Goal: Information Seeking & Learning: Check status

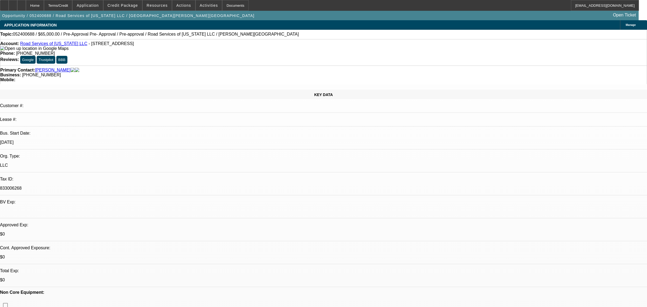
select select "0"
select select "2"
select select "0"
select select "6"
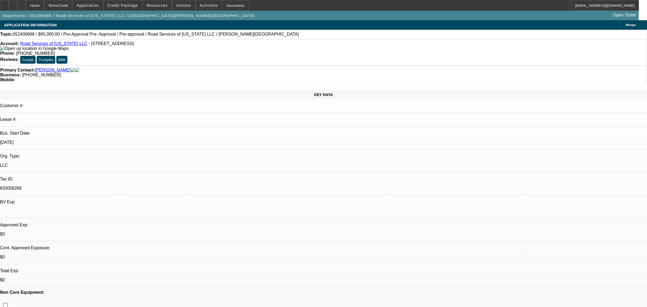
select select "0"
select select "6"
select select "0"
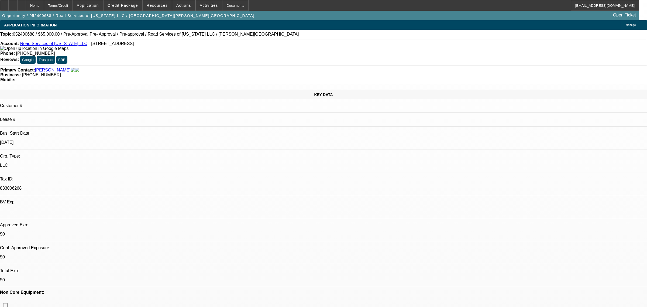
select select "0"
select select "6"
select select "0"
select select "2"
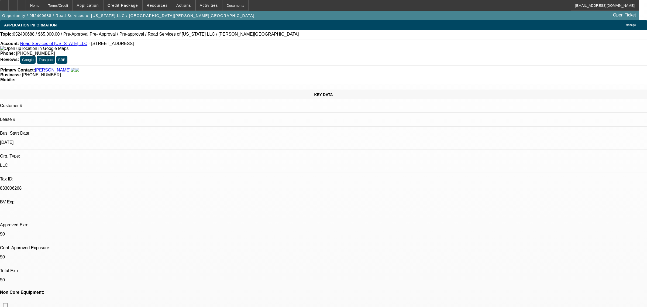
select select "2"
select select "0"
select select "6"
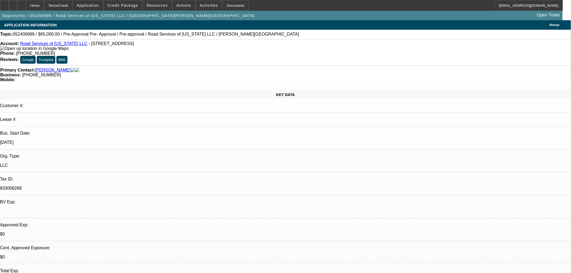
scroll to position [360, 0]
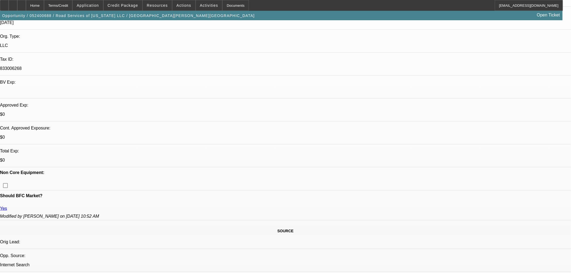
scroll to position [300, 0]
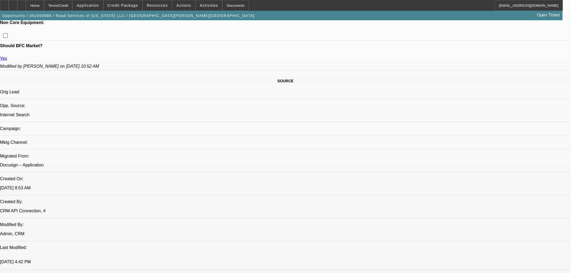
scroll to position [174, 0]
drag, startPoint x: 505, startPoint y: 226, endPoint x: 520, endPoint y: 227, distance: 14.9
drag, startPoint x: 532, startPoint y: 179, endPoint x: 551, endPoint y: 183, distance: 20.0
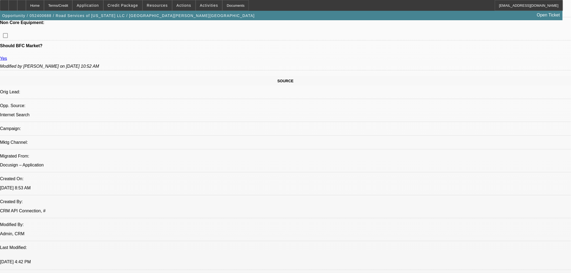
scroll to position [150, 0]
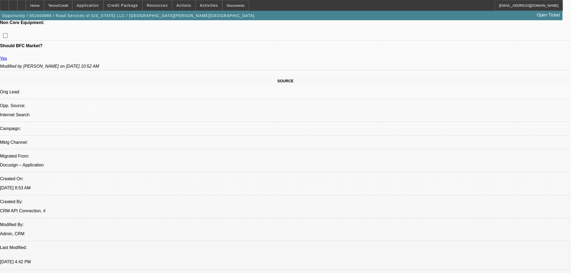
scroll to position [90, 0]
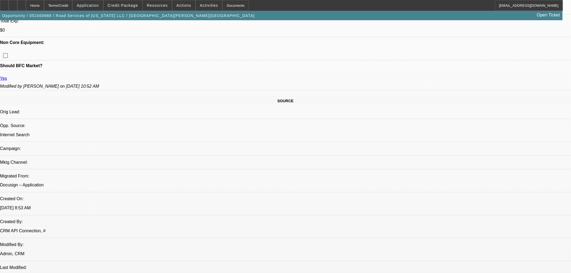
scroll to position [210, 0]
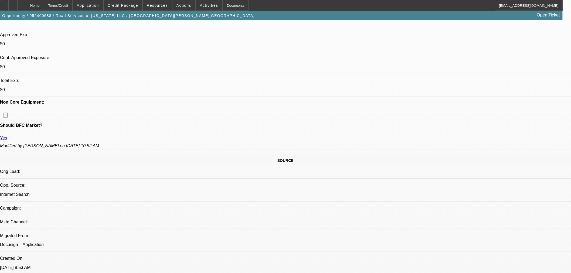
scroll to position [180, 0]
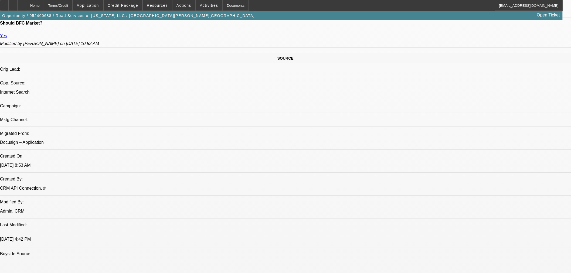
scroll to position [360, 0]
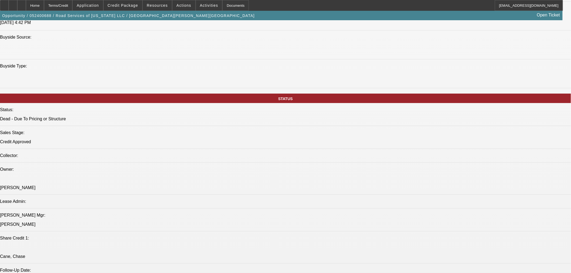
scroll to position [90, 0]
drag, startPoint x: 438, startPoint y: 112, endPoint x: 447, endPoint y: 108, distance: 9.9
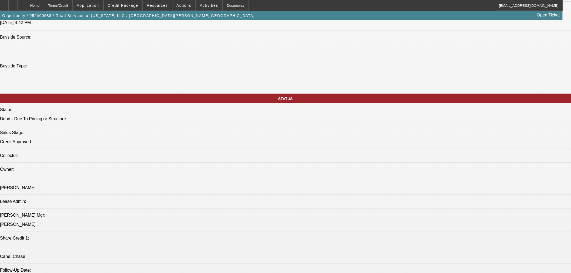
drag, startPoint x: 438, startPoint y: 99, endPoint x: 433, endPoint y: 101, distance: 5.2
